Goal: Information Seeking & Learning: Learn about a topic

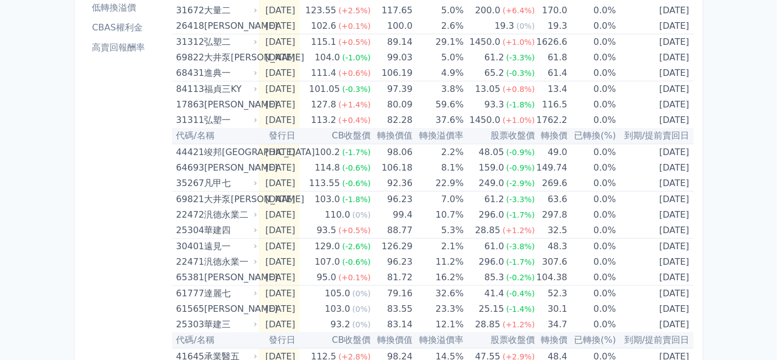
scroll to position [169, 0]
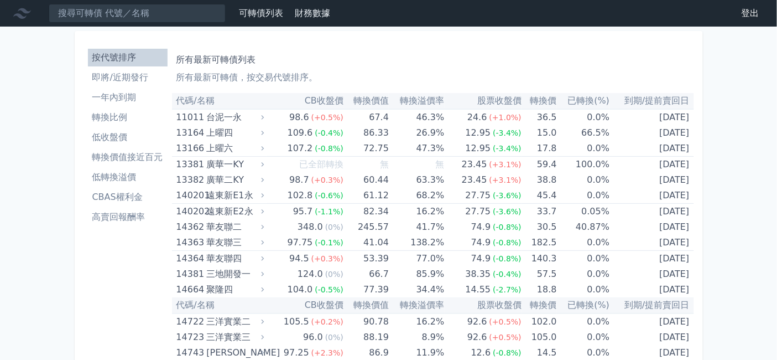
click at [88, 144] on li "低收盤價" at bounding box center [128, 137] width 80 height 13
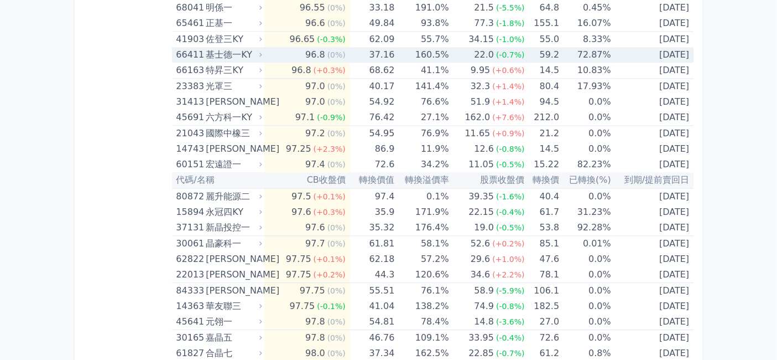
scroll to position [799, 0]
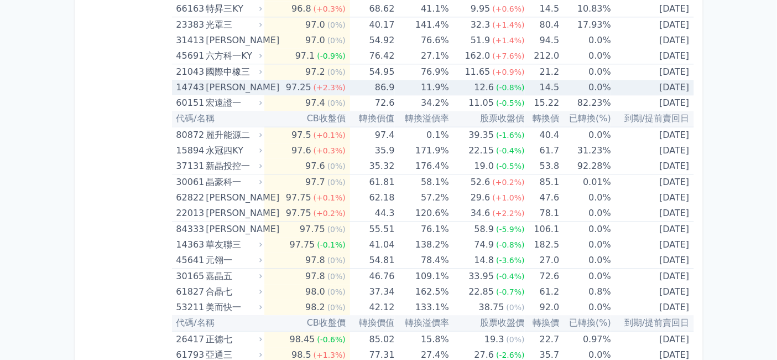
click at [206, 95] on div "弘裕三" at bounding box center [233, 87] width 54 height 15
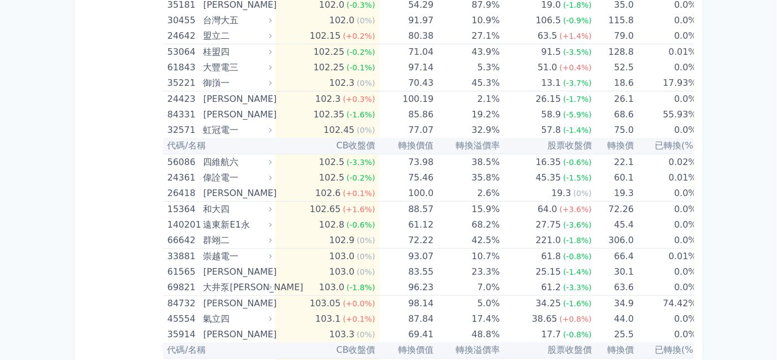
scroll to position [2766, 0]
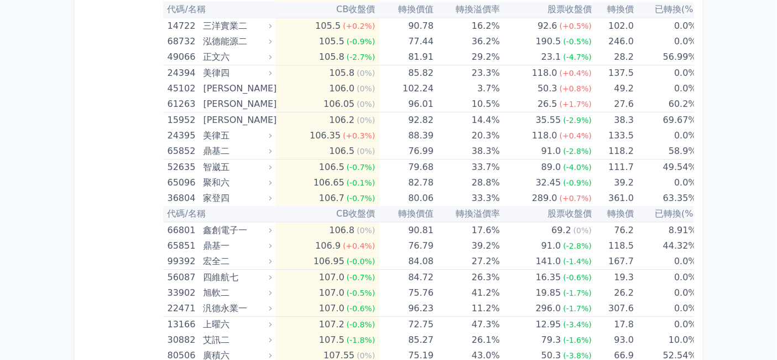
scroll to position [3933, 0]
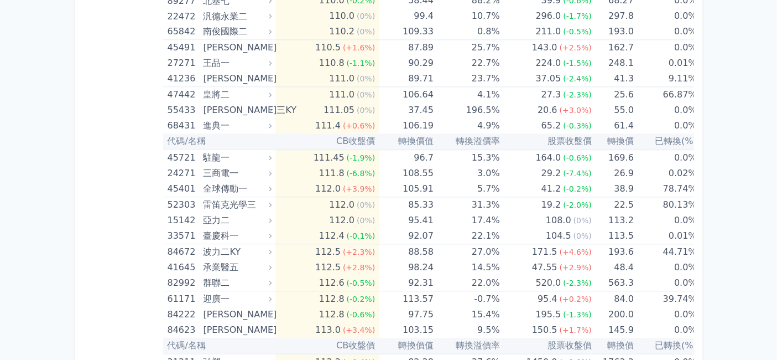
scroll to position [4978, 0]
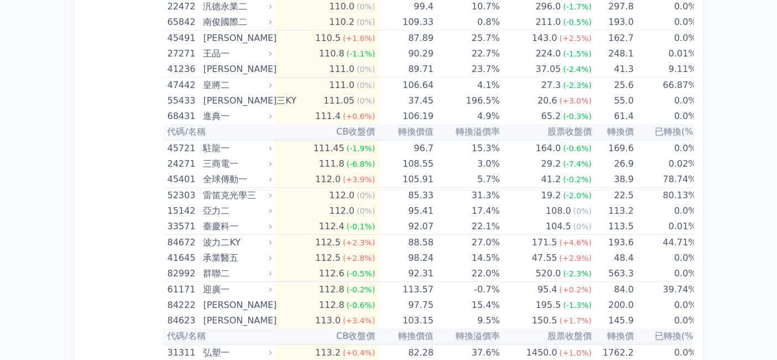
scroll to position [5346, 0]
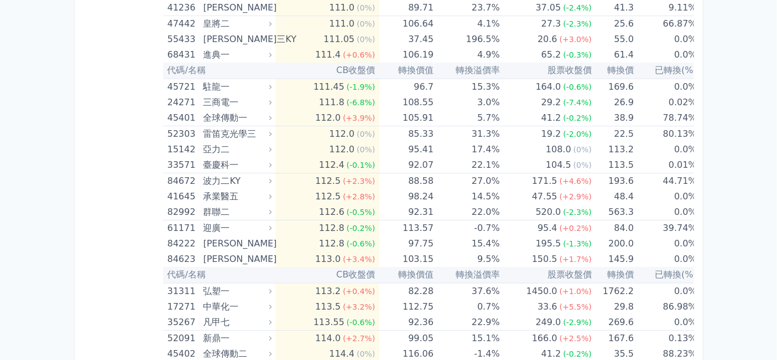
drag, startPoint x: 324, startPoint y: 123, endPoint x: 353, endPoint y: 123, distance: 29.3
drag, startPoint x: 283, startPoint y: 303, endPoint x: 310, endPoint y: 305, distance: 26.7
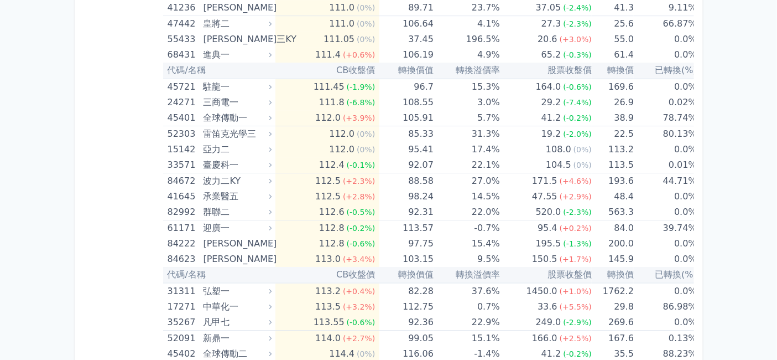
copy td "轉換價"
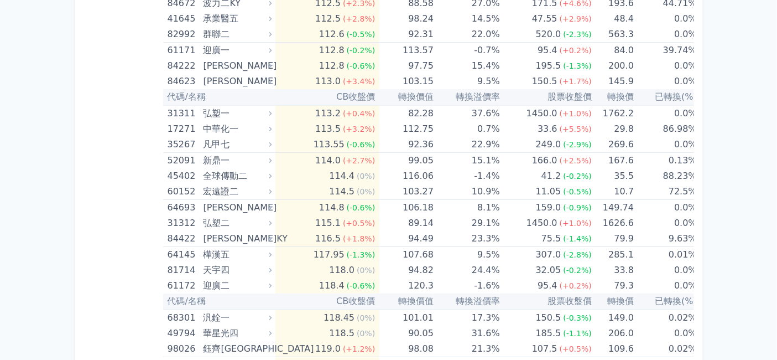
scroll to position [5531, 0]
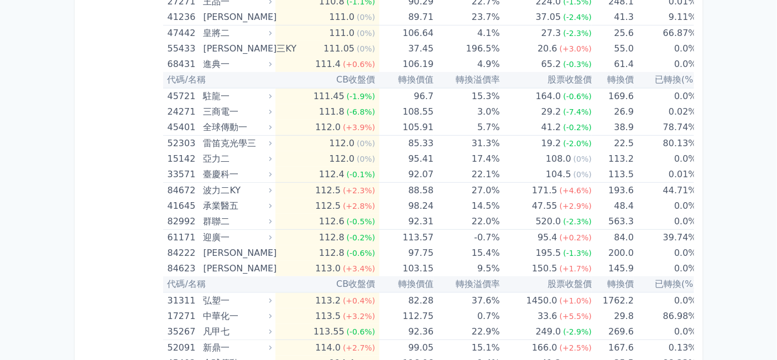
scroll to position [5654, 0]
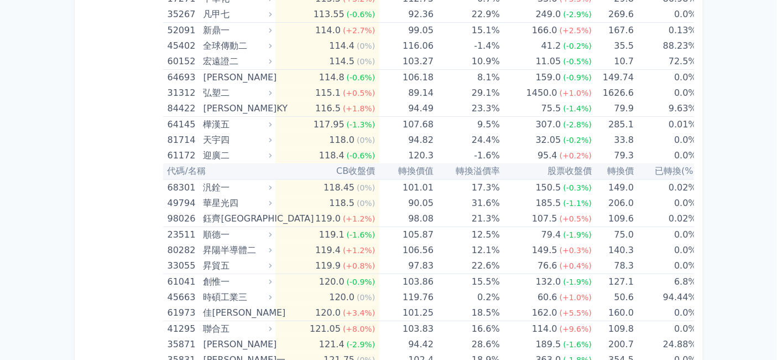
scroll to position [5715, 0]
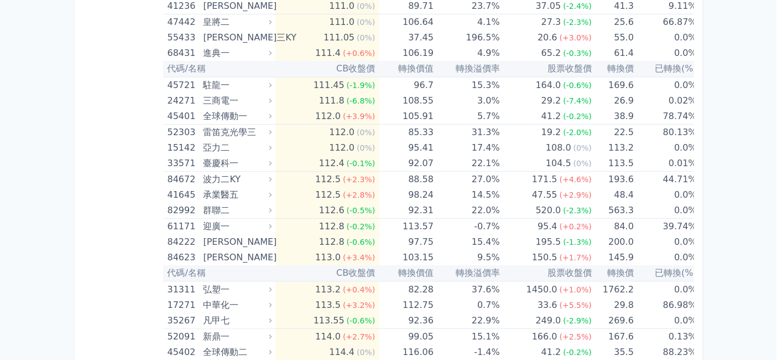
scroll to position [5654, 0]
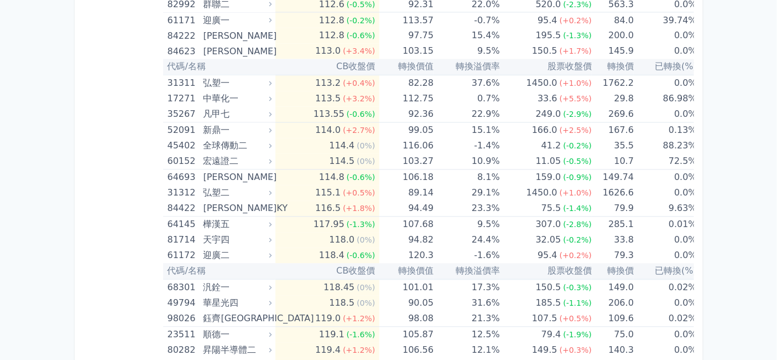
scroll to position [6330, 0]
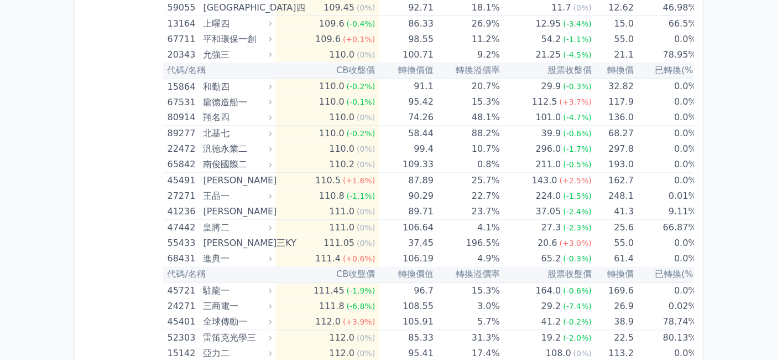
scroll to position [6207, 0]
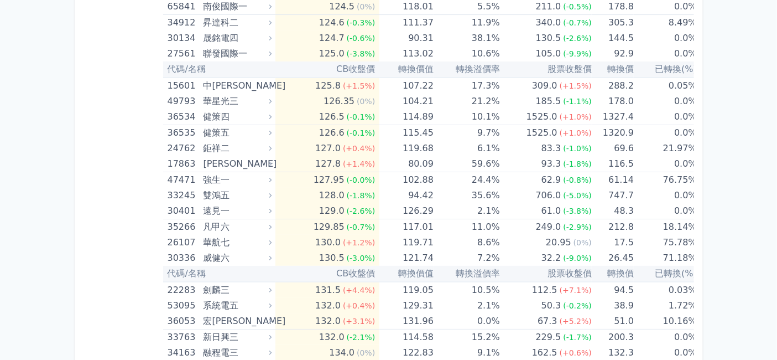
scroll to position [6944, 0]
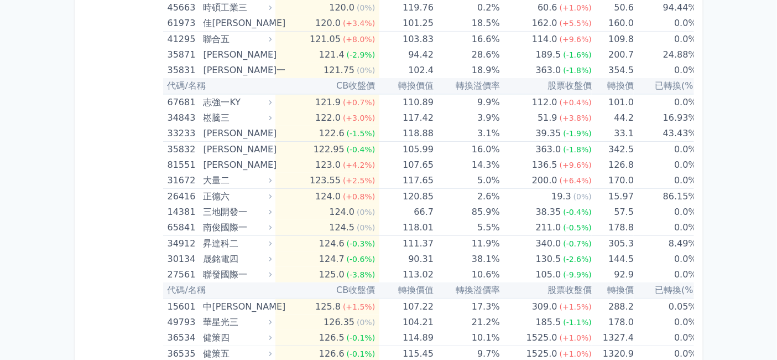
scroll to position [7006, 0]
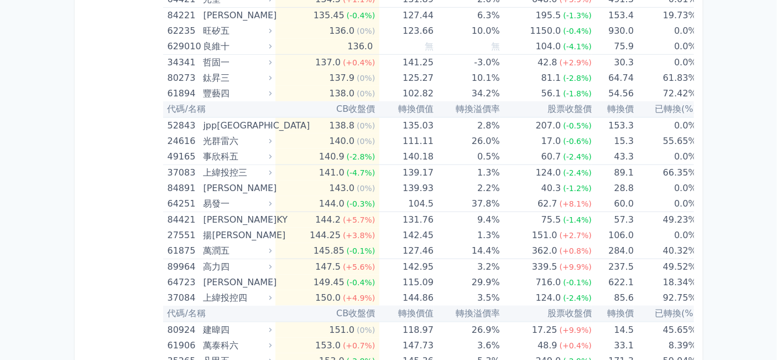
scroll to position [7252, 0]
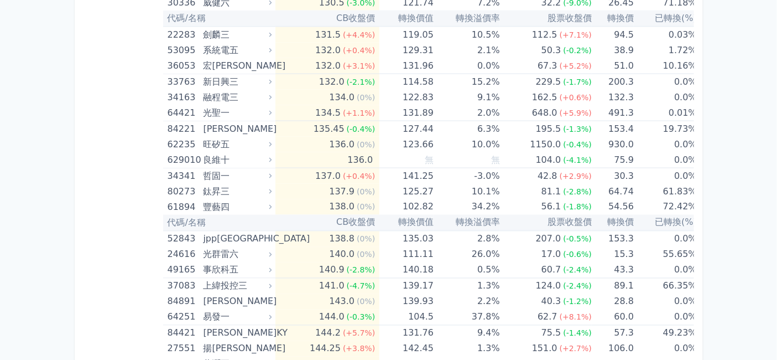
scroll to position [7682, 0]
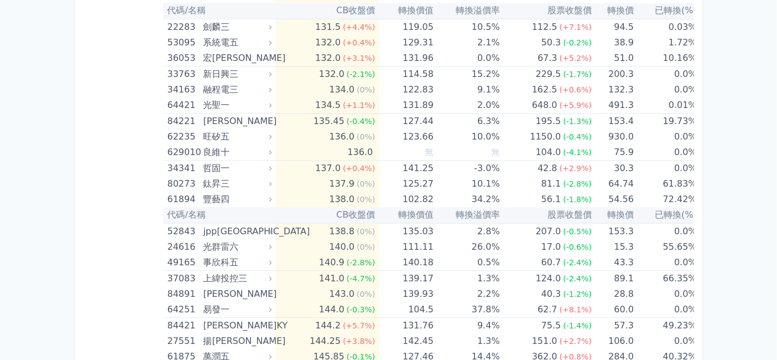
scroll to position [7866, 0]
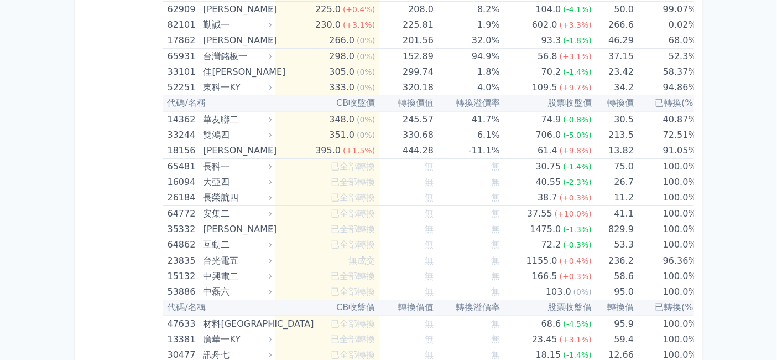
scroll to position [8235, 0]
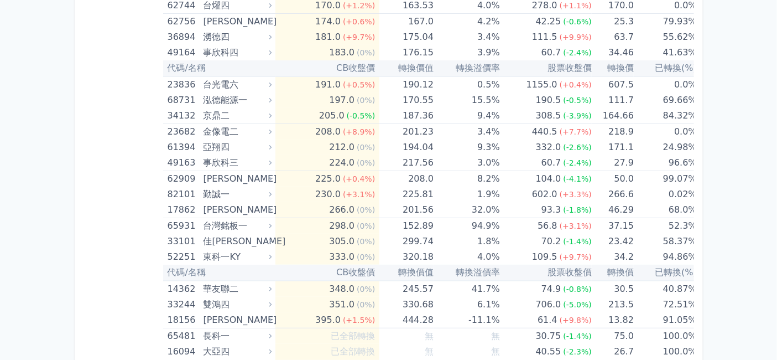
scroll to position [8481, 0]
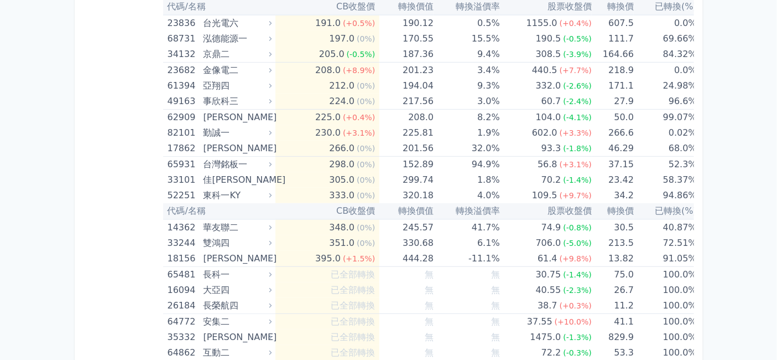
drag, startPoint x: 324, startPoint y: 217, endPoint x: 366, endPoint y: 223, distance: 43.0
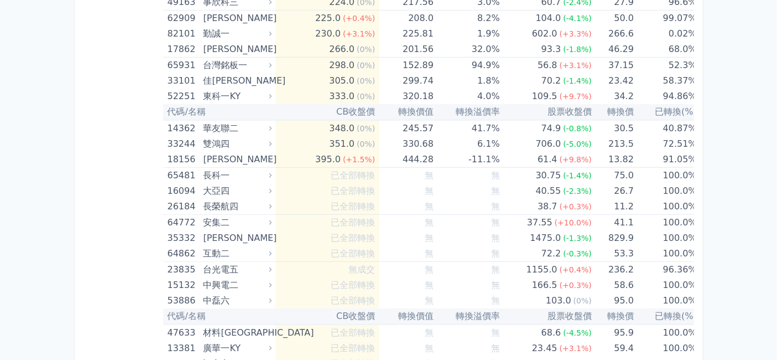
scroll to position [8604, 0]
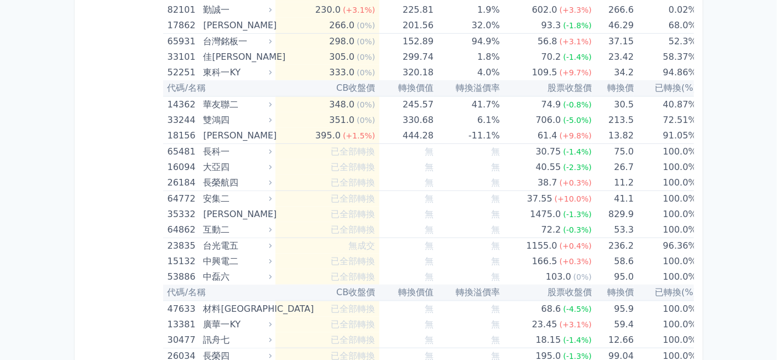
drag, startPoint x: 282, startPoint y: 273, endPoint x: 311, endPoint y: 272, distance: 29.9
copy td "轉換價"
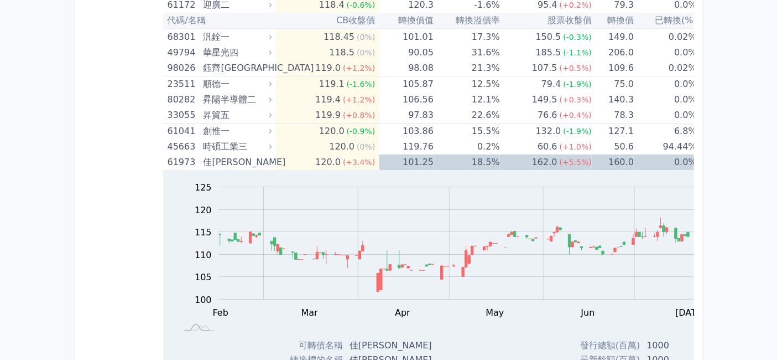
scroll to position [7006, 0]
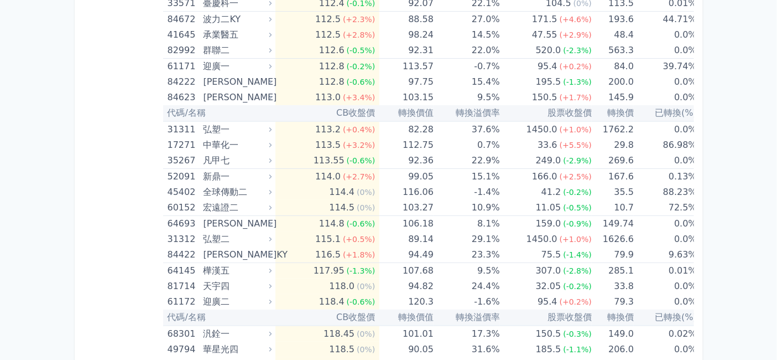
scroll to position [6944, 0]
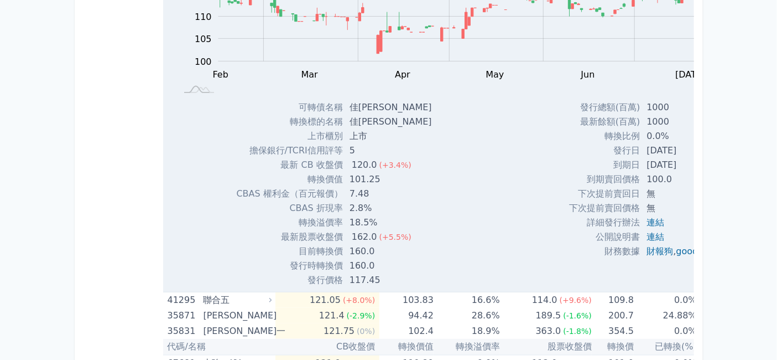
scroll to position [7129, 0]
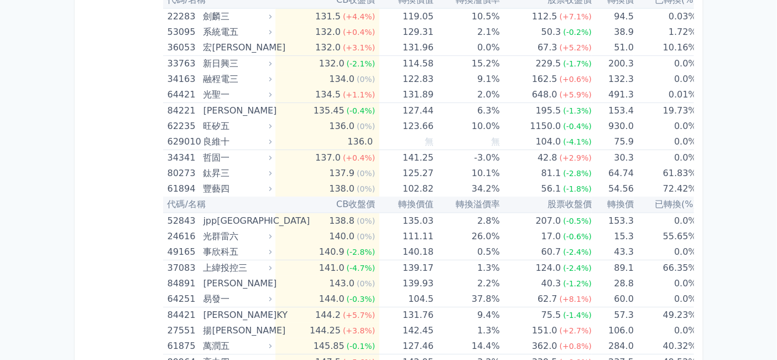
scroll to position [8297, 0]
